Goal: Task Accomplishment & Management: Manage account settings

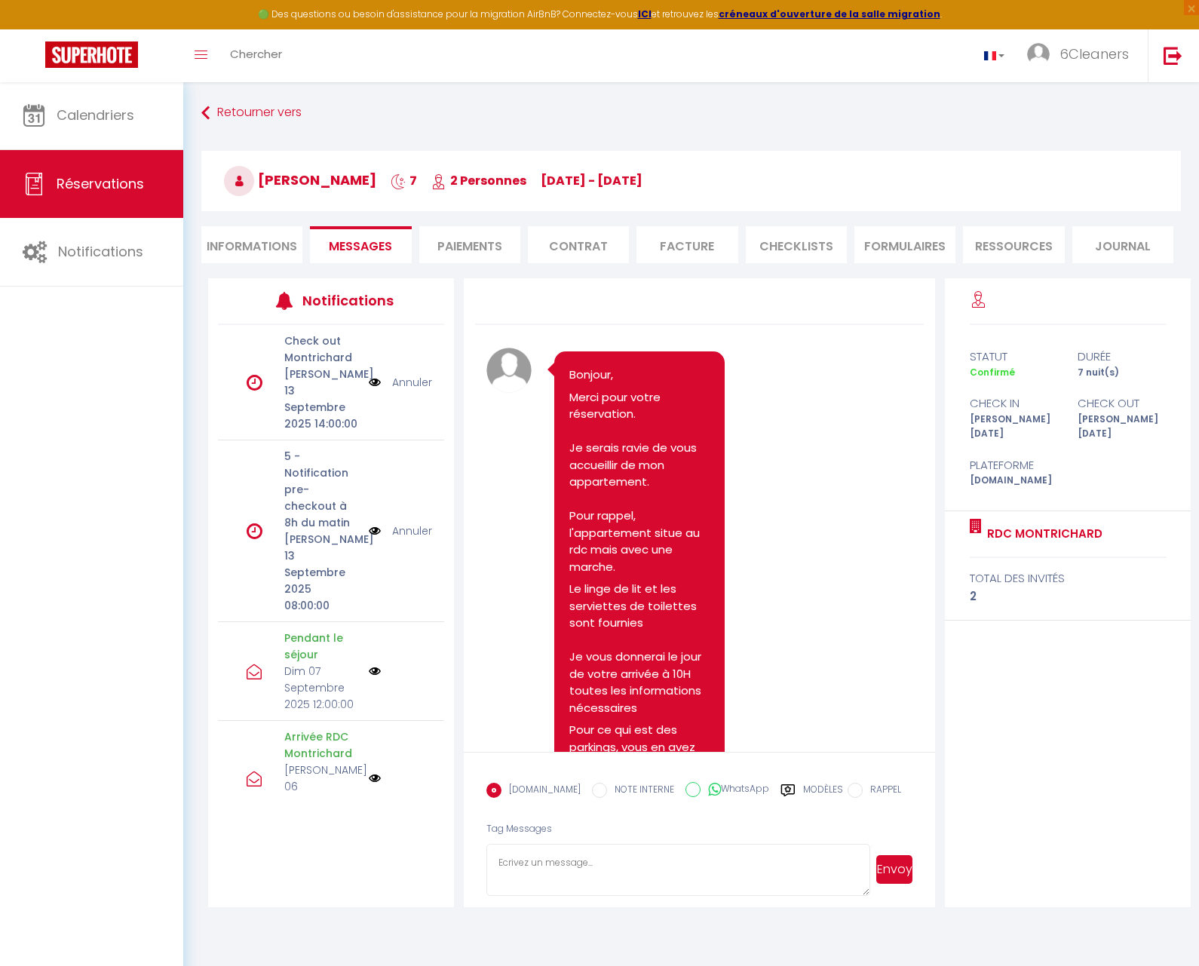
click at [123, 52] on img at bounding box center [91, 54] width 93 height 26
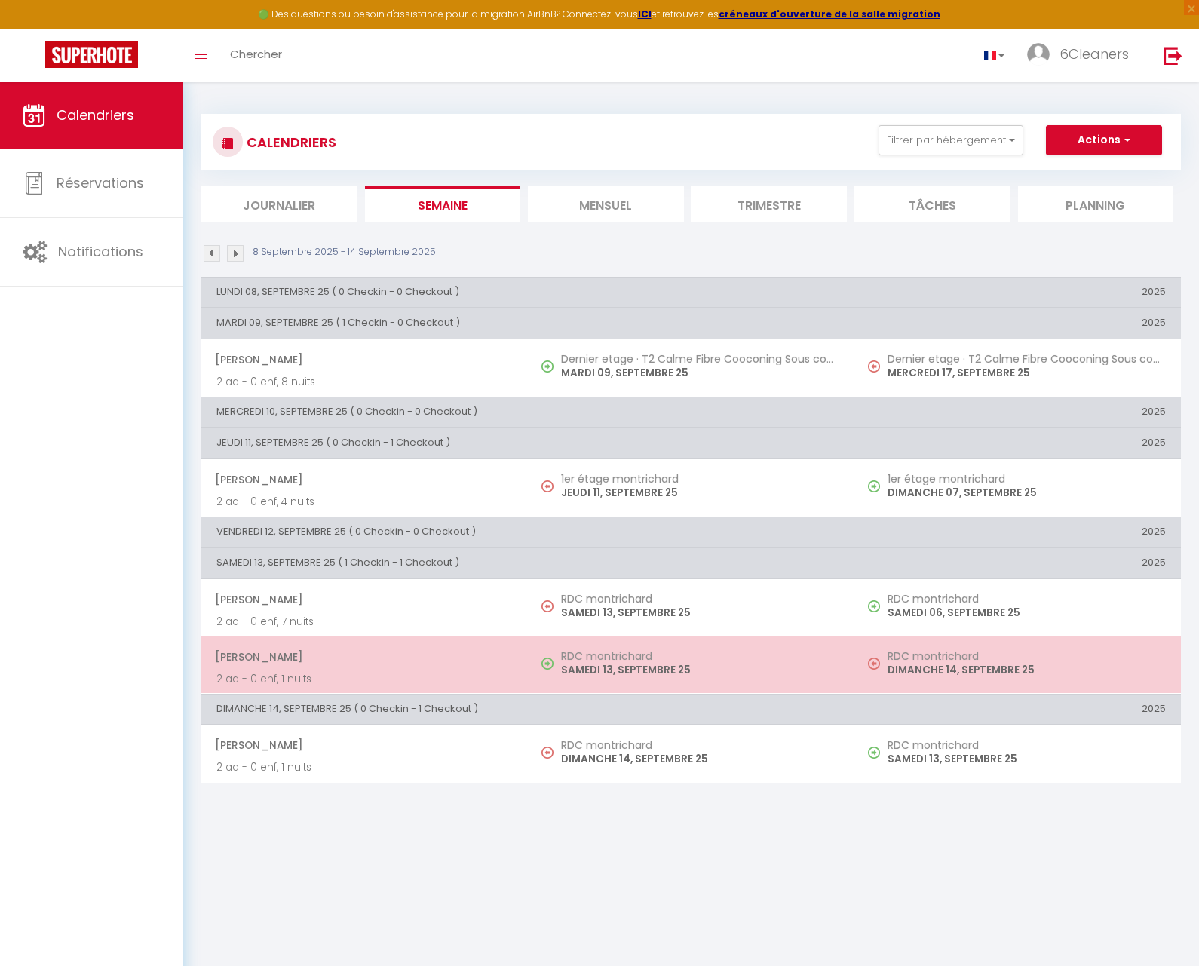
click at [484, 666] on span "[PERSON_NAME]" at bounding box center [364, 656] width 298 height 29
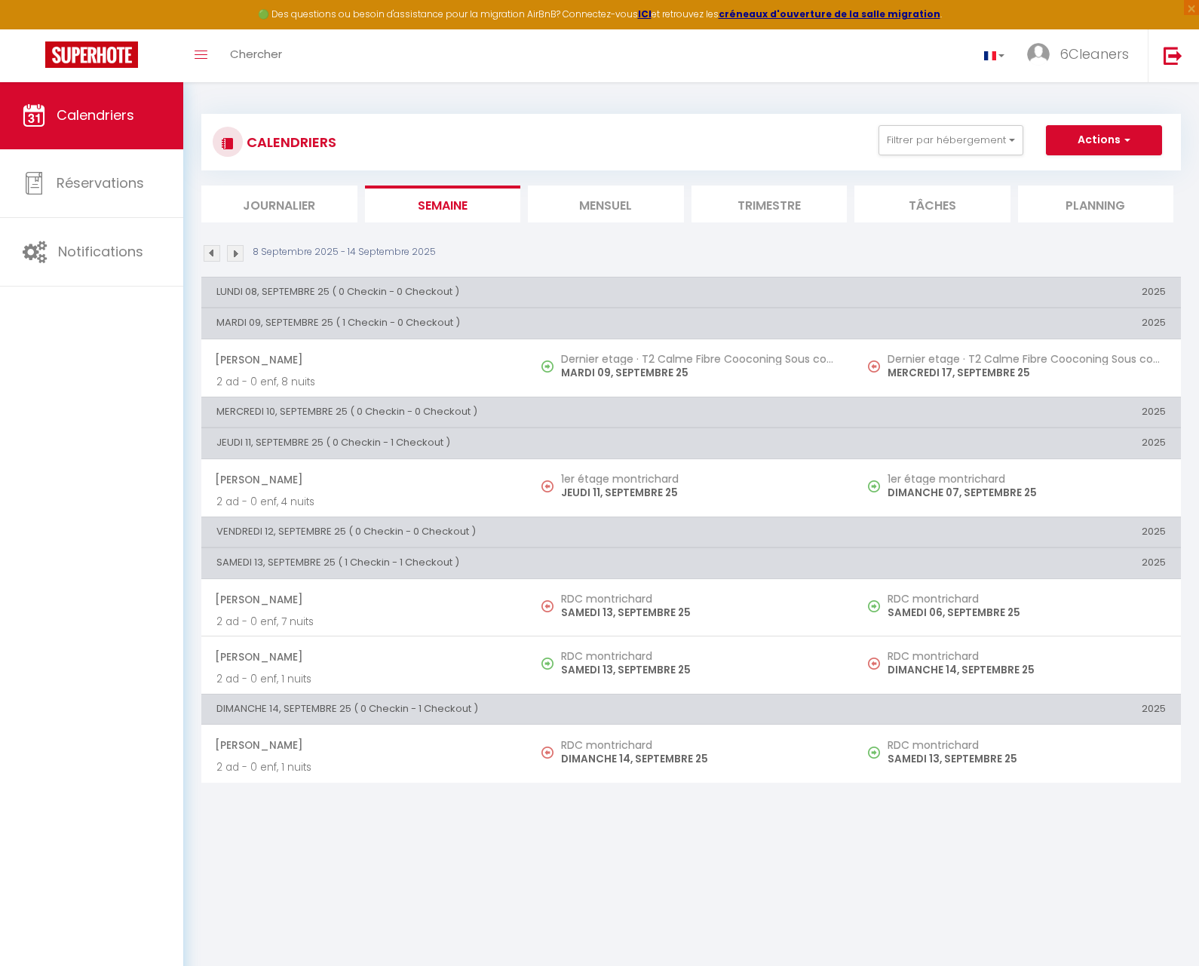
select select "OK"
select select "0"
select select "1"
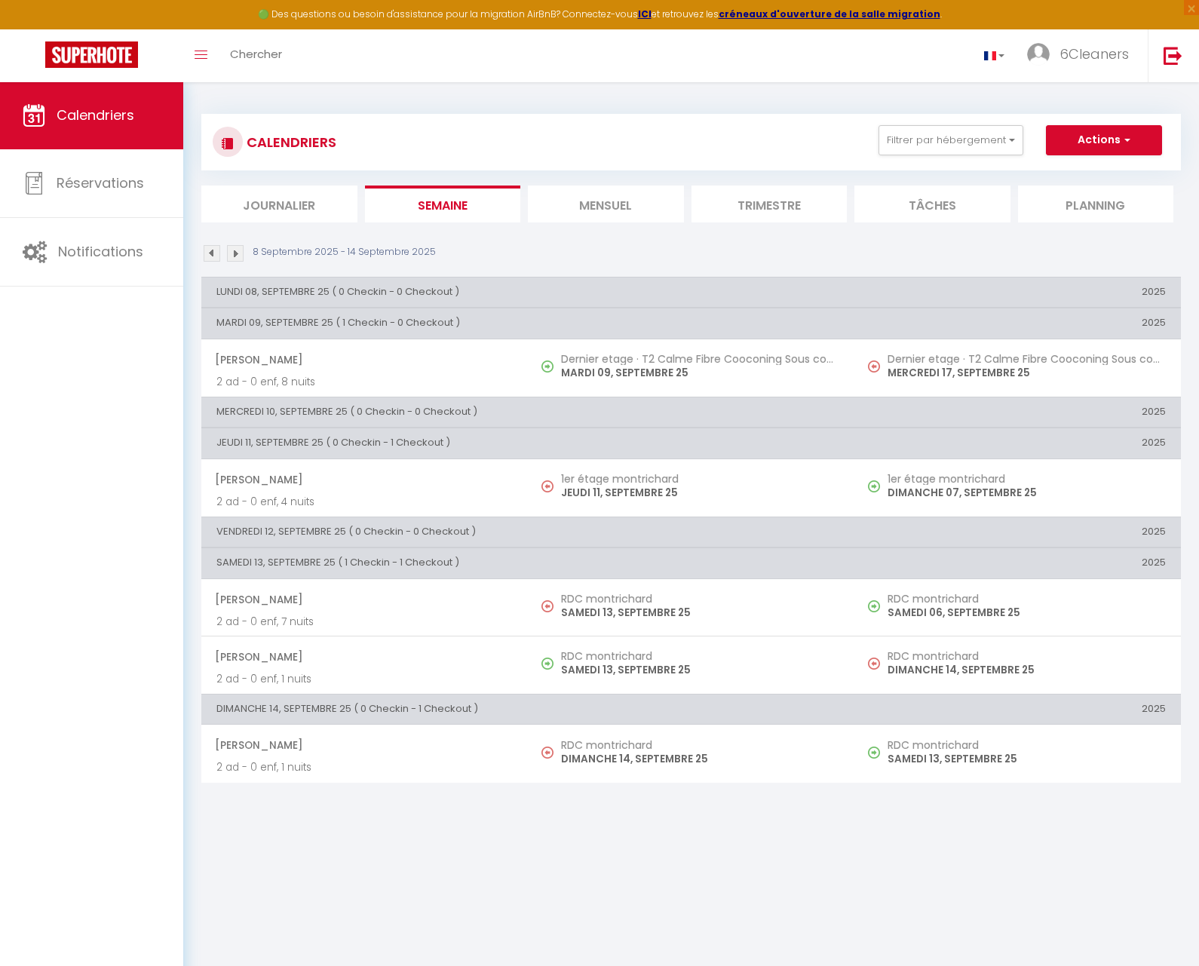
select select
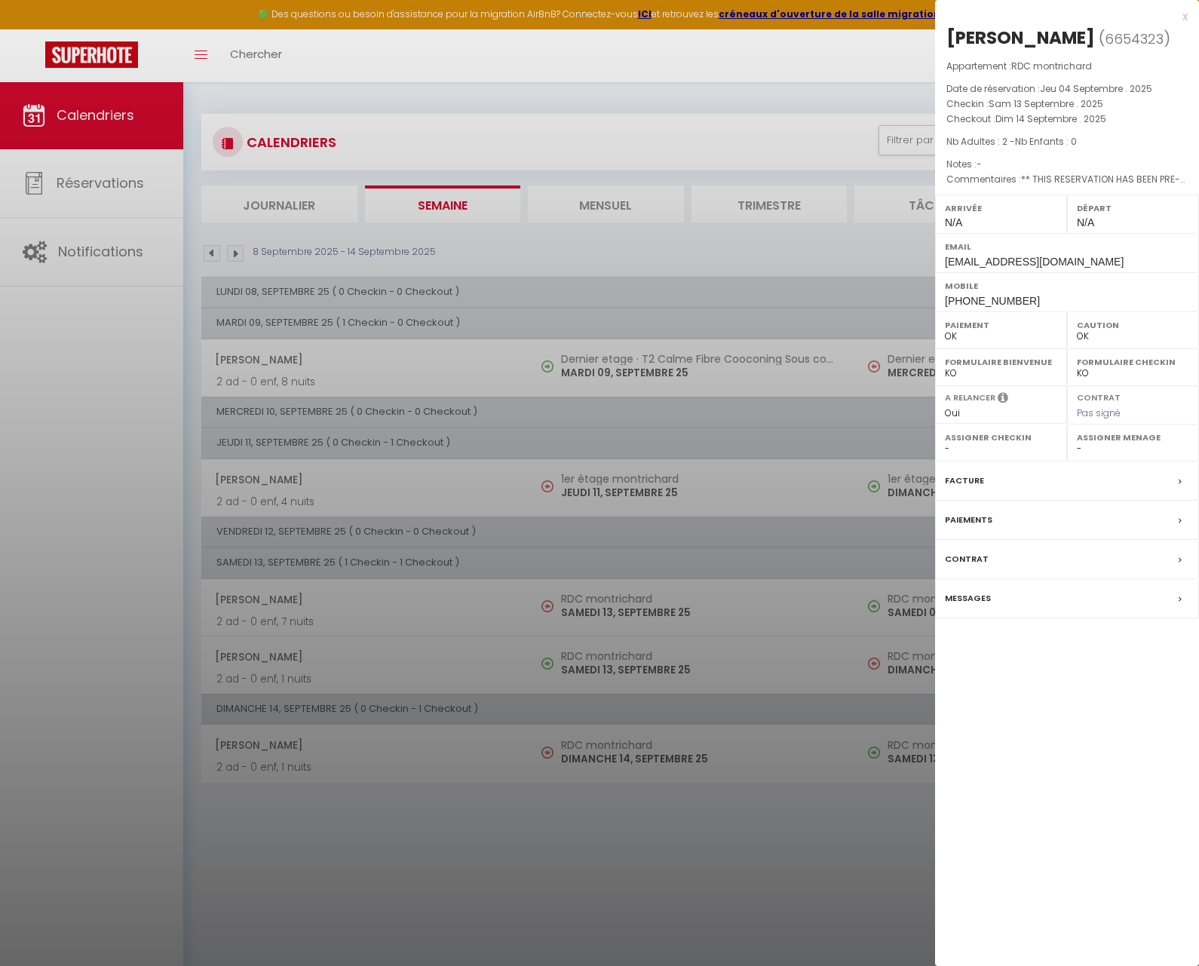
click at [971, 590] on label "Messages" at bounding box center [968, 598] width 46 height 16
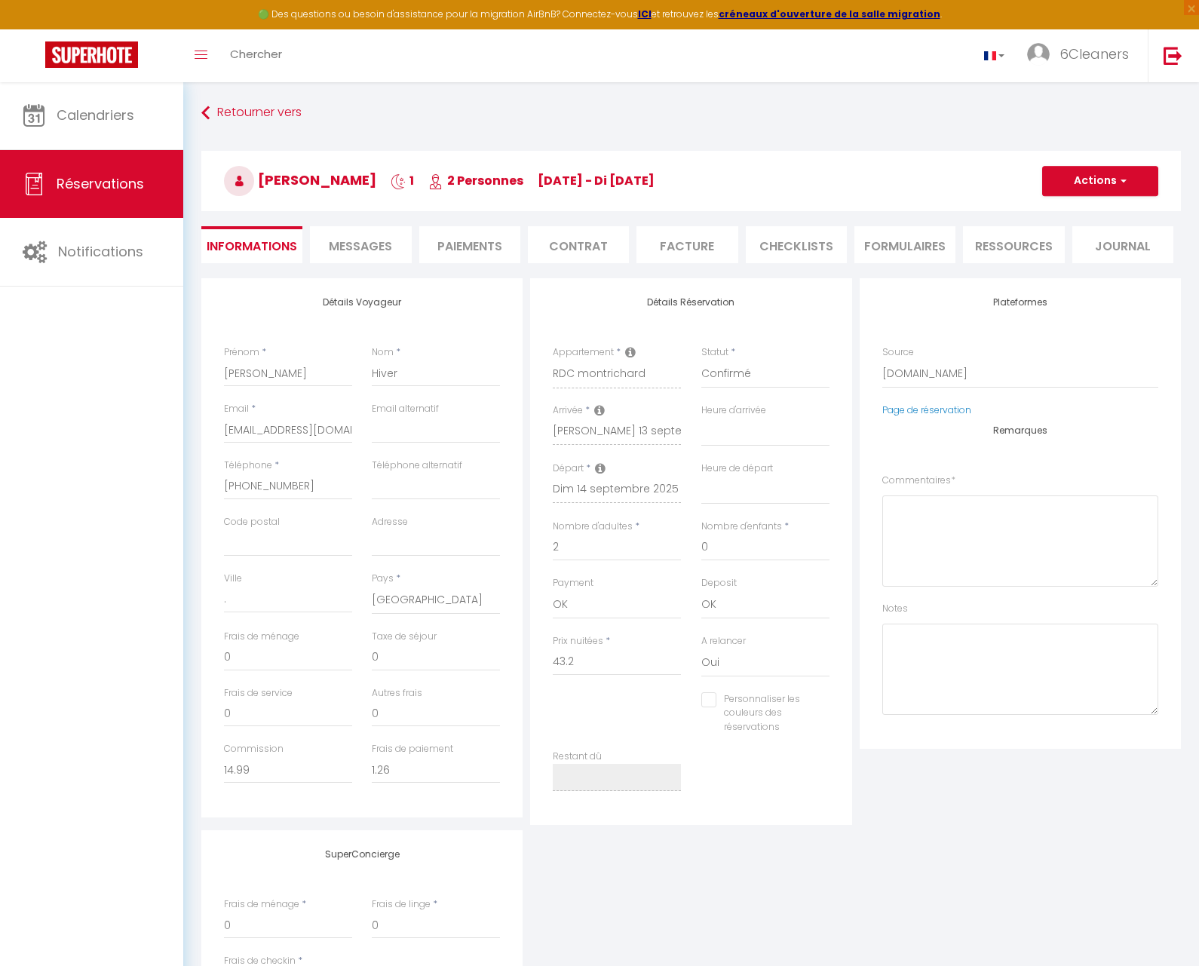
select select
checkbox input "false"
select select
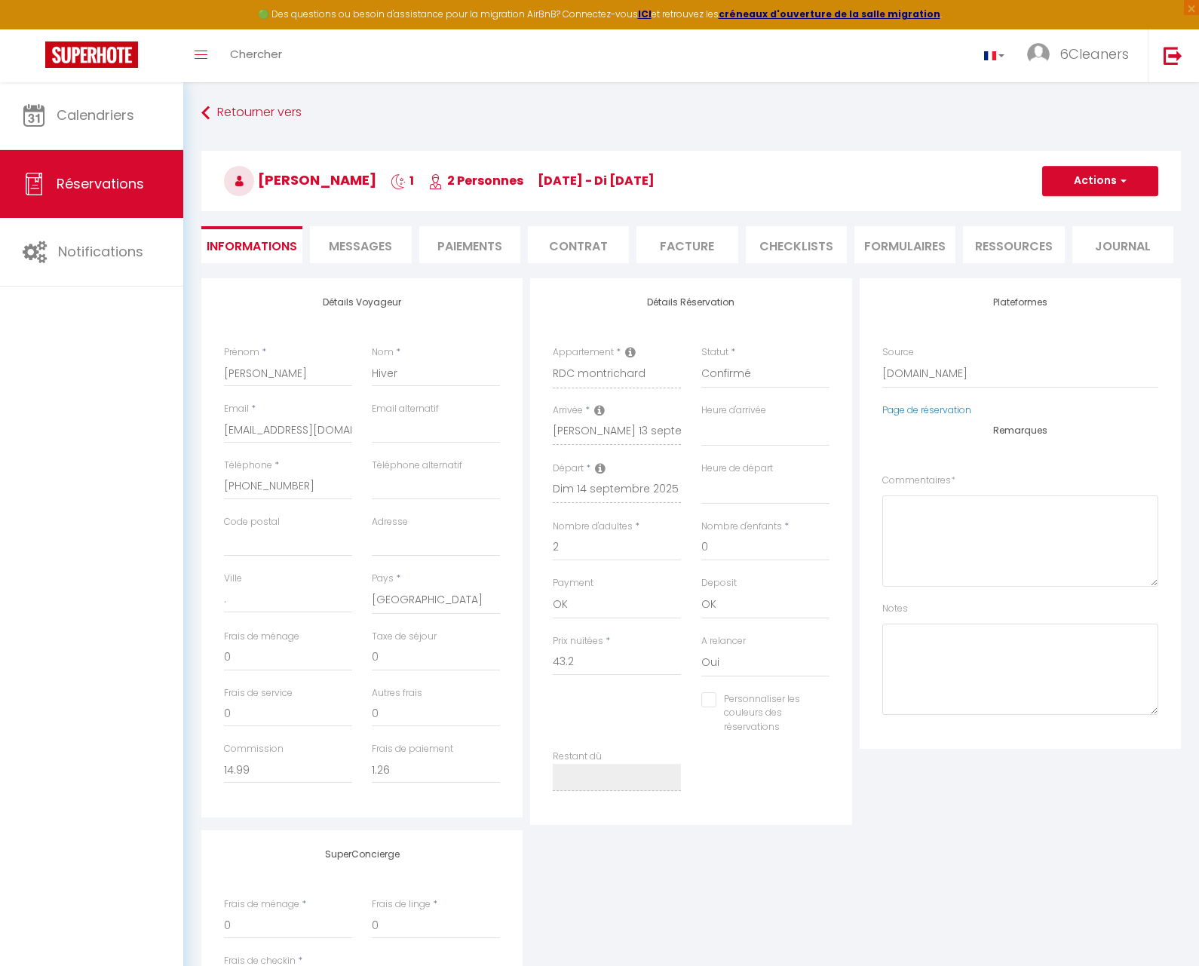
checkbox input "false"
type textarea "** THIS RESERVATION HAS BEEN PRE-PAID ** Reservation has a cancellation grace p…"
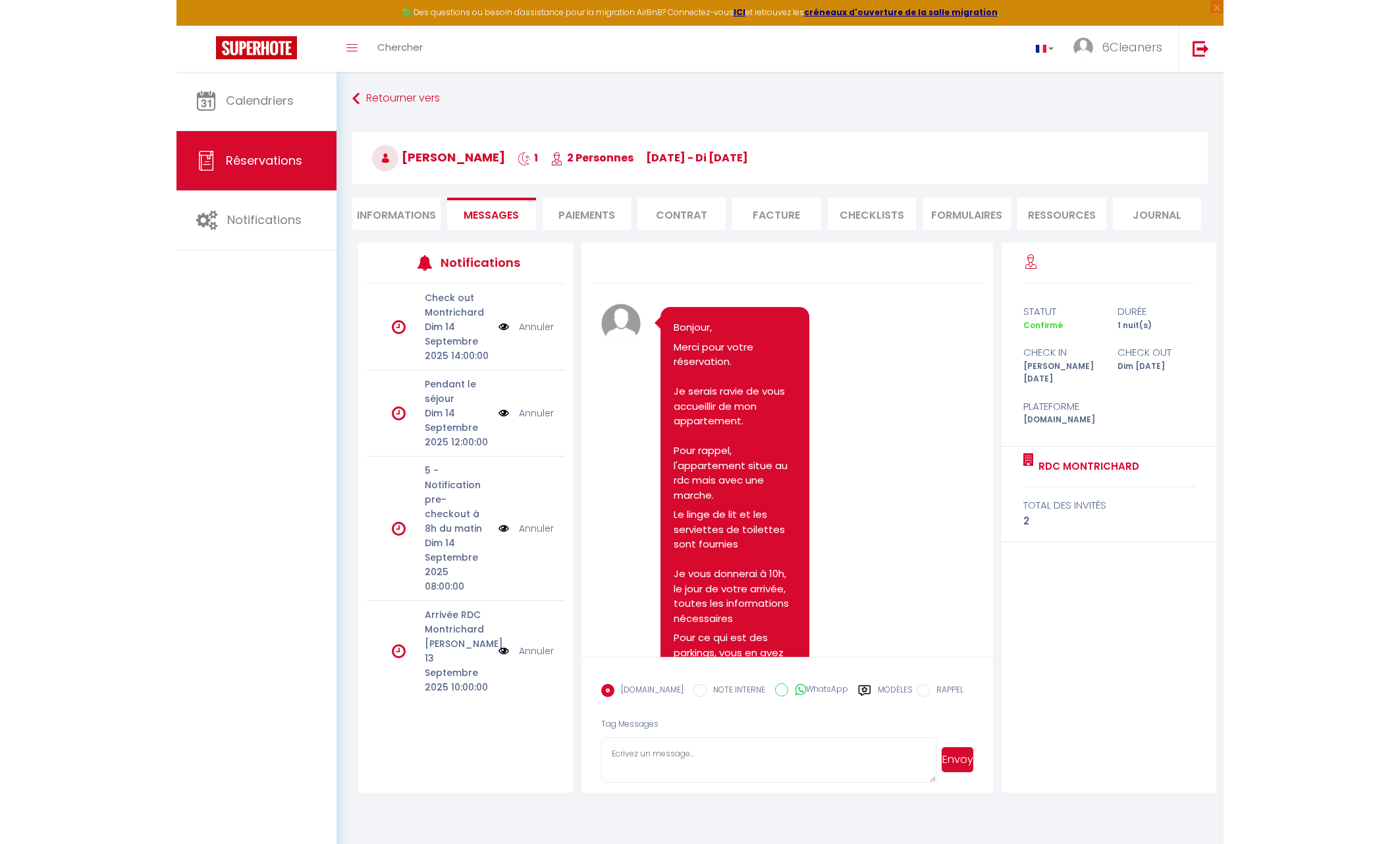
scroll to position [429, 0]
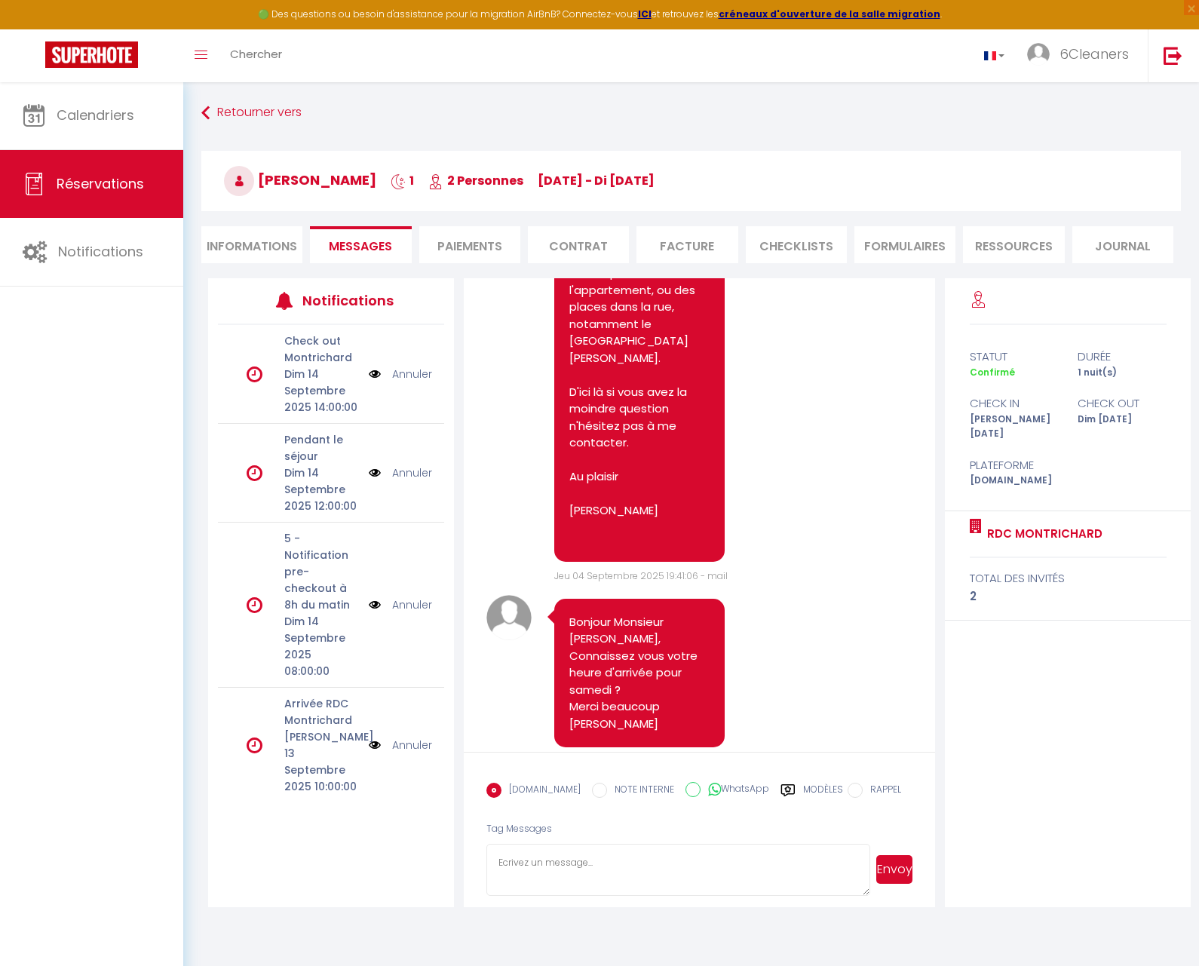
click at [122, 70] on link at bounding box center [91, 55] width 183 height 53
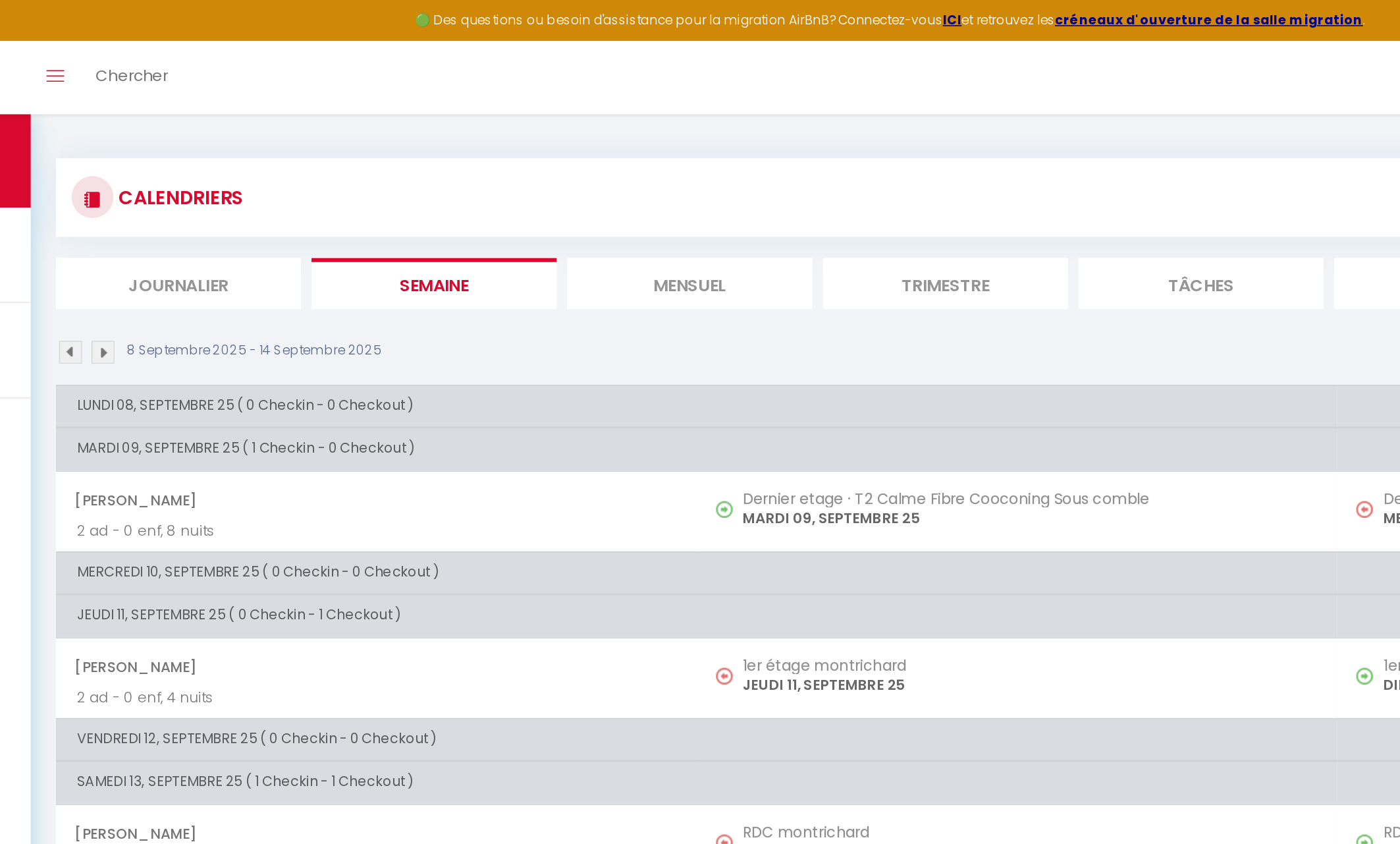
click at [497, 192] on li "Mensuel" at bounding box center [574, 178] width 154 height 32
